Goal: Task Accomplishment & Management: Complete application form

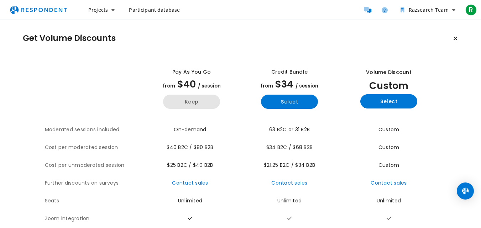
click at [183, 102] on button "Keep" at bounding box center [191, 102] width 57 height 14
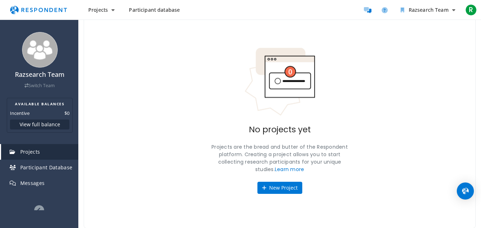
scroll to position [29, 0]
click at [285, 191] on button "New Project" at bounding box center [279, 187] width 45 height 12
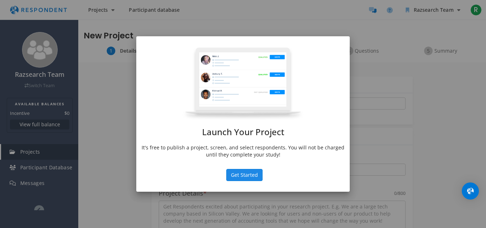
click at [246, 173] on button "Get Started" at bounding box center [244, 175] width 36 height 12
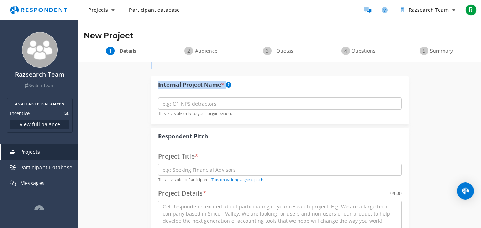
drag, startPoint x: 476, startPoint y: 64, endPoint x: 473, endPoint y: 106, distance: 41.7
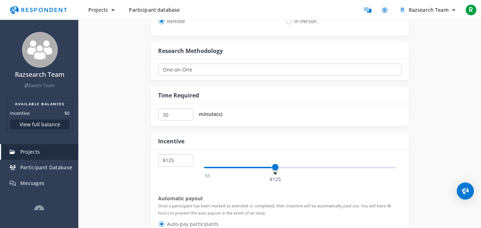
scroll to position [305, 0]
